Goal: Task Accomplishment & Management: Manage account settings

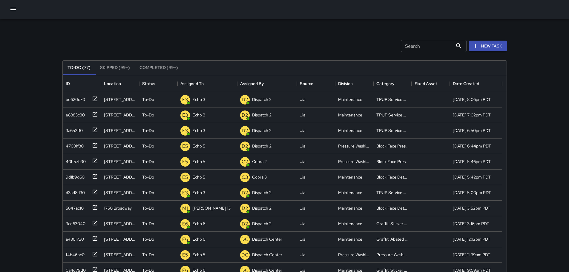
scroll to position [248, 439]
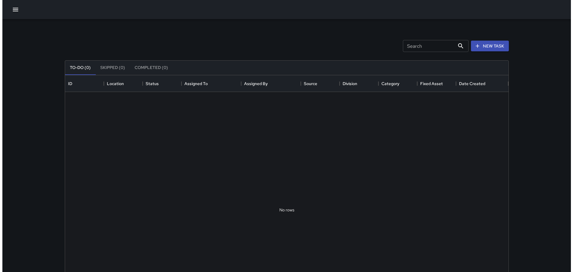
scroll to position [248, 439]
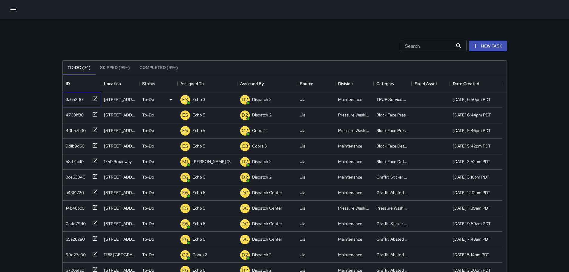
click at [97, 99] on icon at bounding box center [95, 98] width 4 height 4
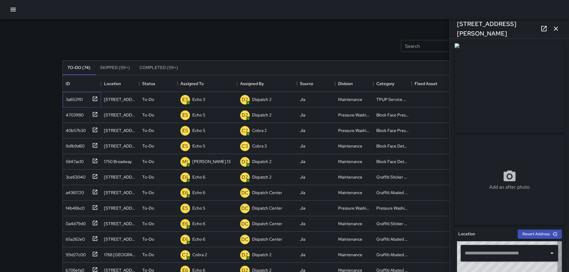
type input "**********"
click at [553, 28] on icon "button" at bounding box center [555, 28] width 7 height 7
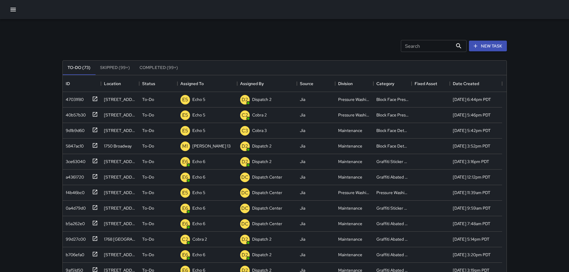
click at [17, 12] on button "button" at bounding box center [13, 10] width 12 height 12
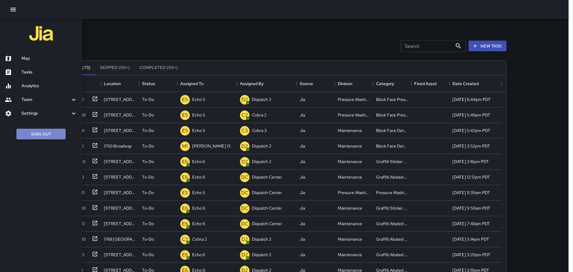
click at [39, 134] on button "Sign Out" at bounding box center [40, 134] width 49 height 11
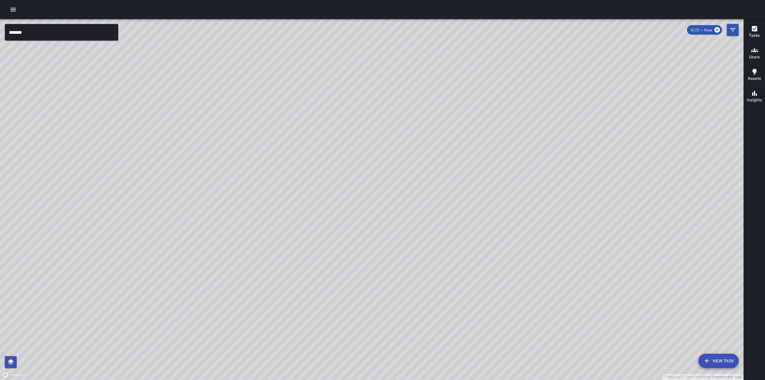
click at [748, 24] on button "Tasks" at bounding box center [753, 33] width 21 height 22
